Goal: Task Accomplishment & Management: Manage account settings

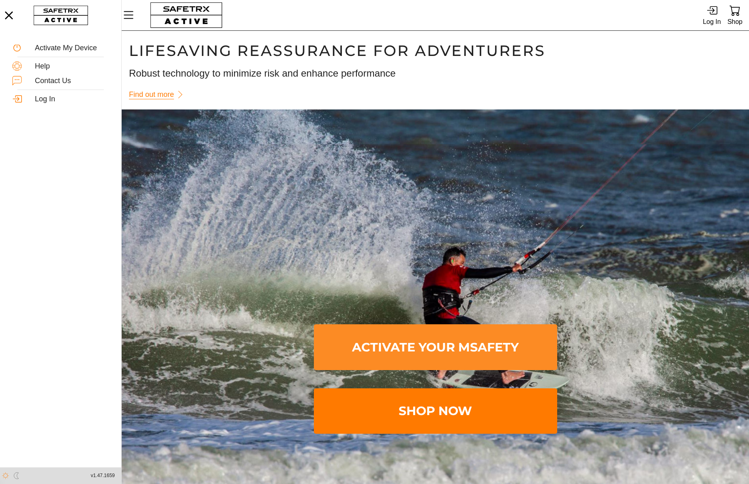
scroll to position [0, 0]
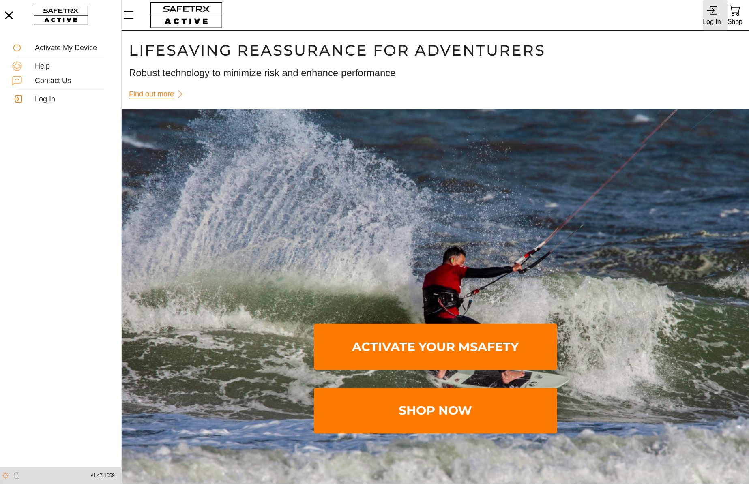
click at [712, 17] on div "Log In" at bounding box center [712, 21] width 18 height 11
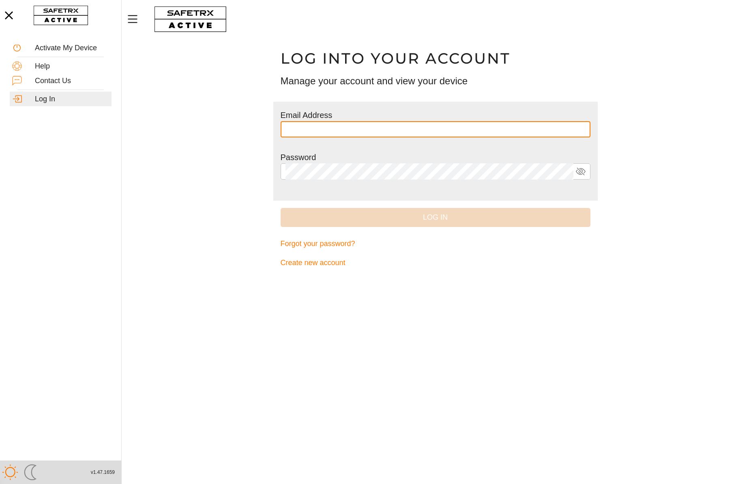
click at [406, 129] on input "text" at bounding box center [435, 129] width 300 height 16
type input "**********"
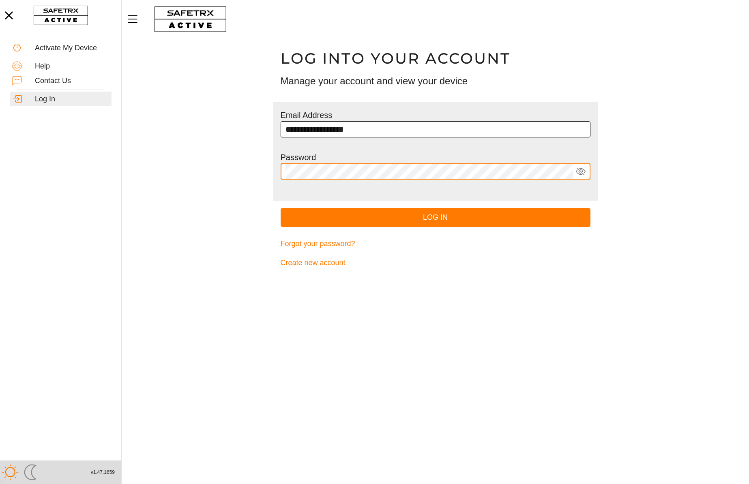
click at [281, 208] on button "Log In" at bounding box center [436, 217] width 310 height 19
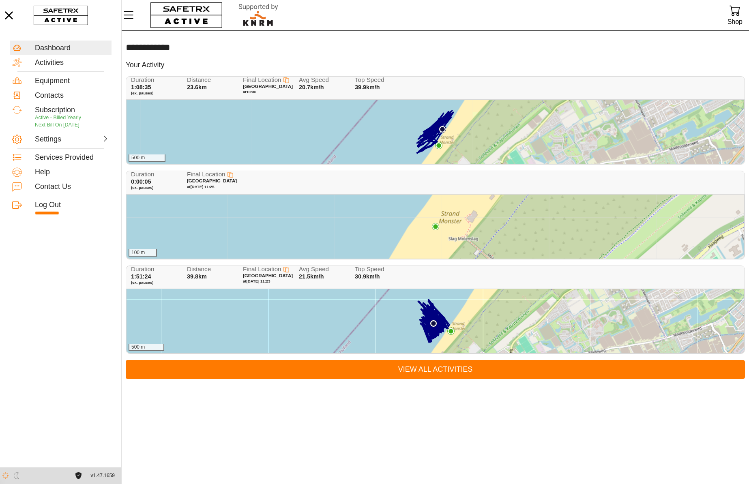
click at [205, 121] on div "500 m" at bounding box center [434, 132] width 617 height 64
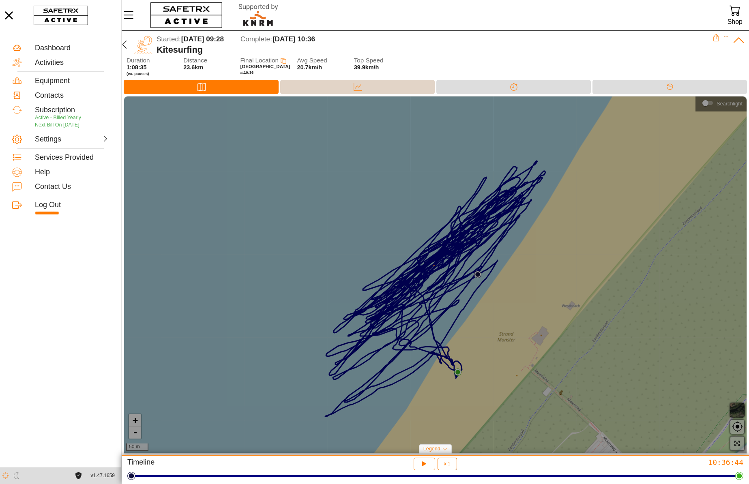
click at [328, 92] on div "Data" at bounding box center [357, 87] width 154 height 14
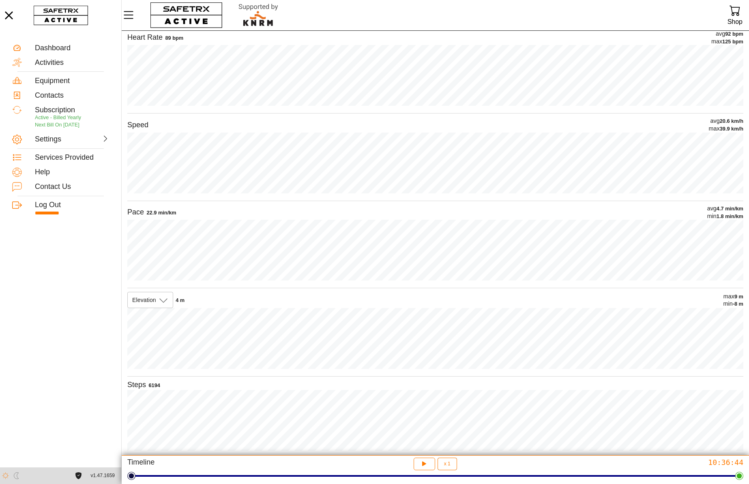
scroll to position [68, 0]
